Goal: Find specific page/section: Find specific page/section

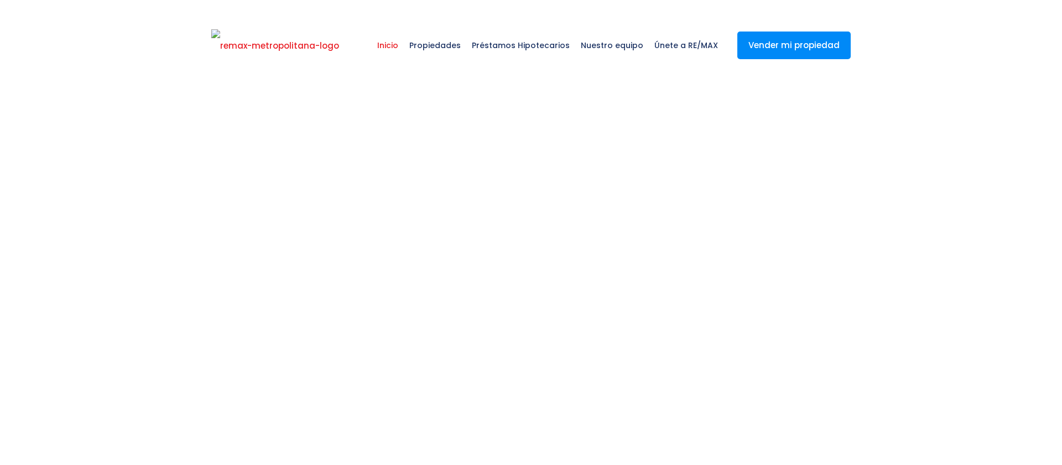
select select
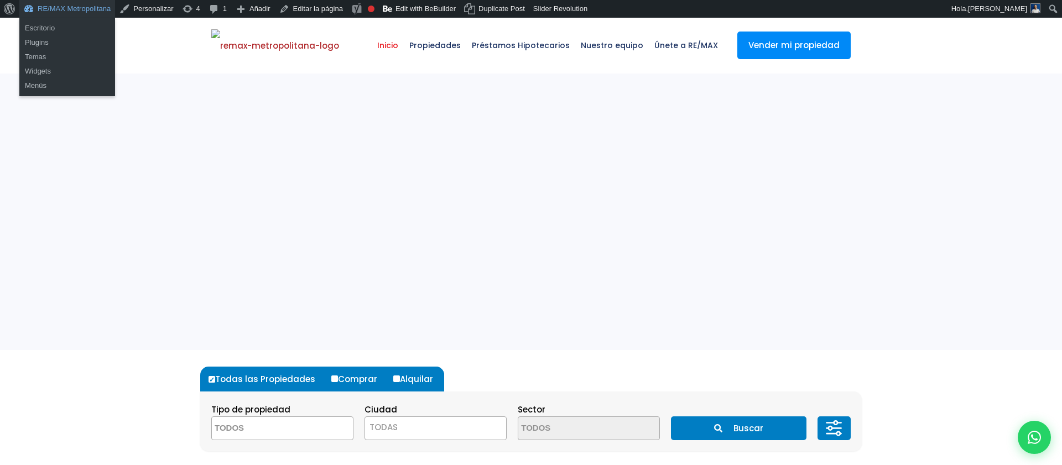
click at [79, 13] on link "RE/MAX Metropolitana" at bounding box center [67, 9] width 96 height 18
